Goal: Information Seeking & Learning: Learn about a topic

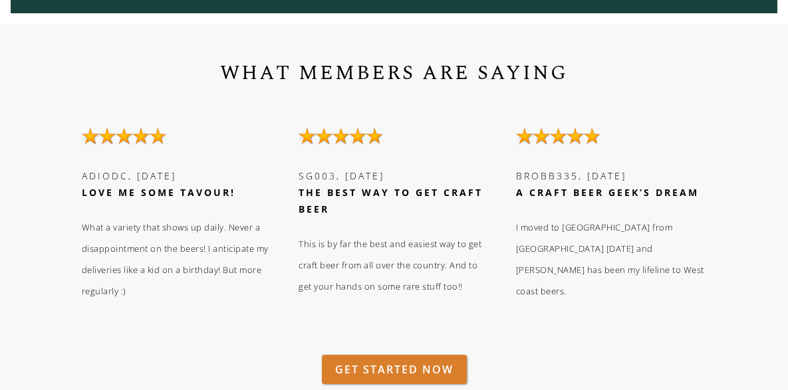
scroll to position [2194, 0]
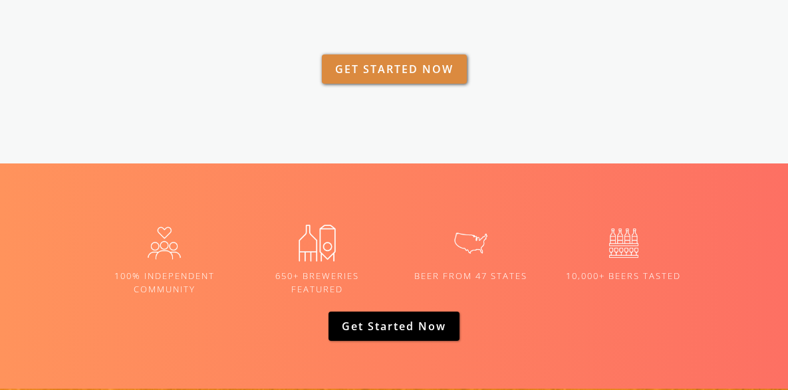
click at [392, 69] on link "GET STARTED NOW" at bounding box center [394, 69] width 145 height 29
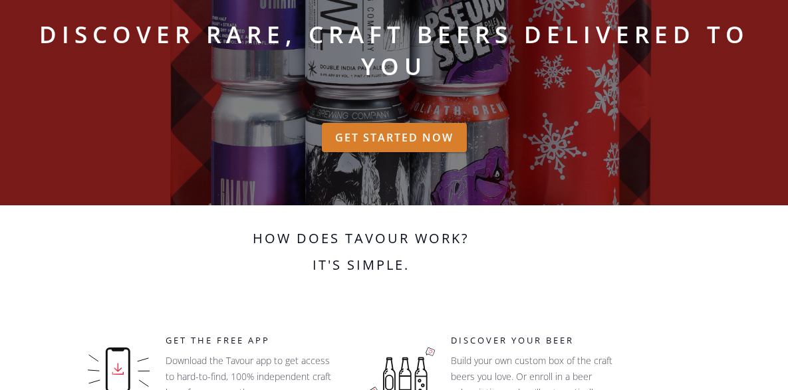
scroll to position [0, 0]
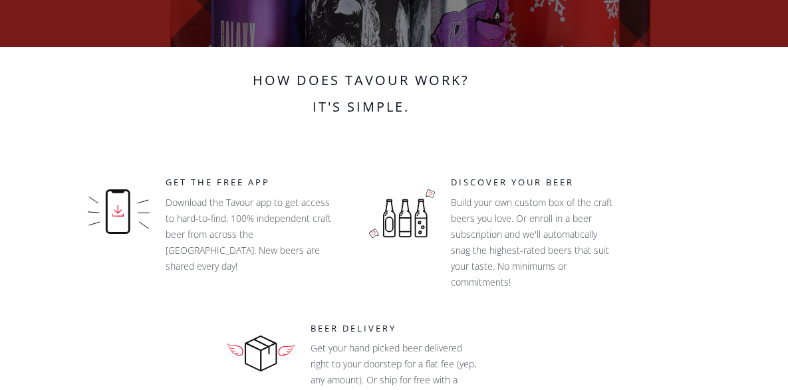
scroll to position [66, 0]
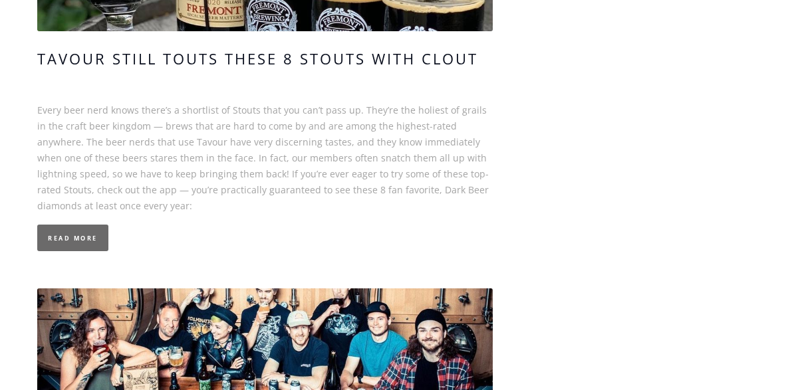
scroll to position [1862, 0]
